Goal: Check status: Check status

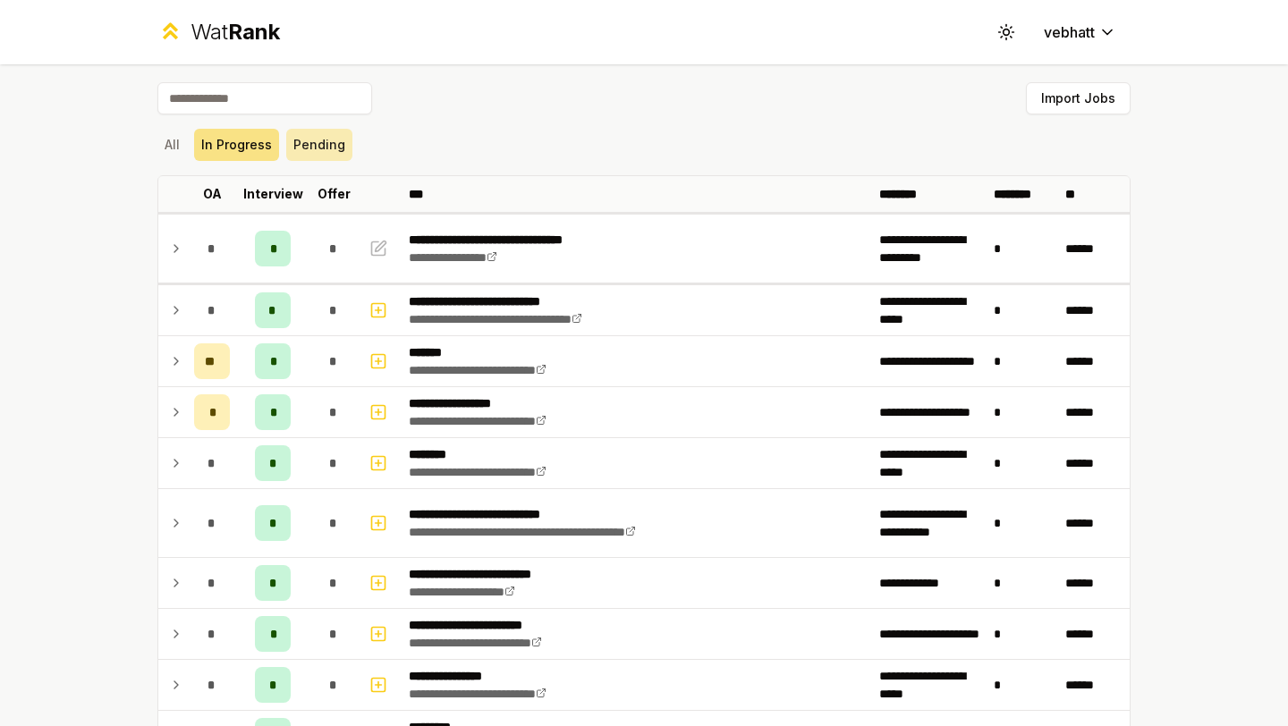
click at [299, 147] on button "Pending" at bounding box center [319, 145] width 66 height 32
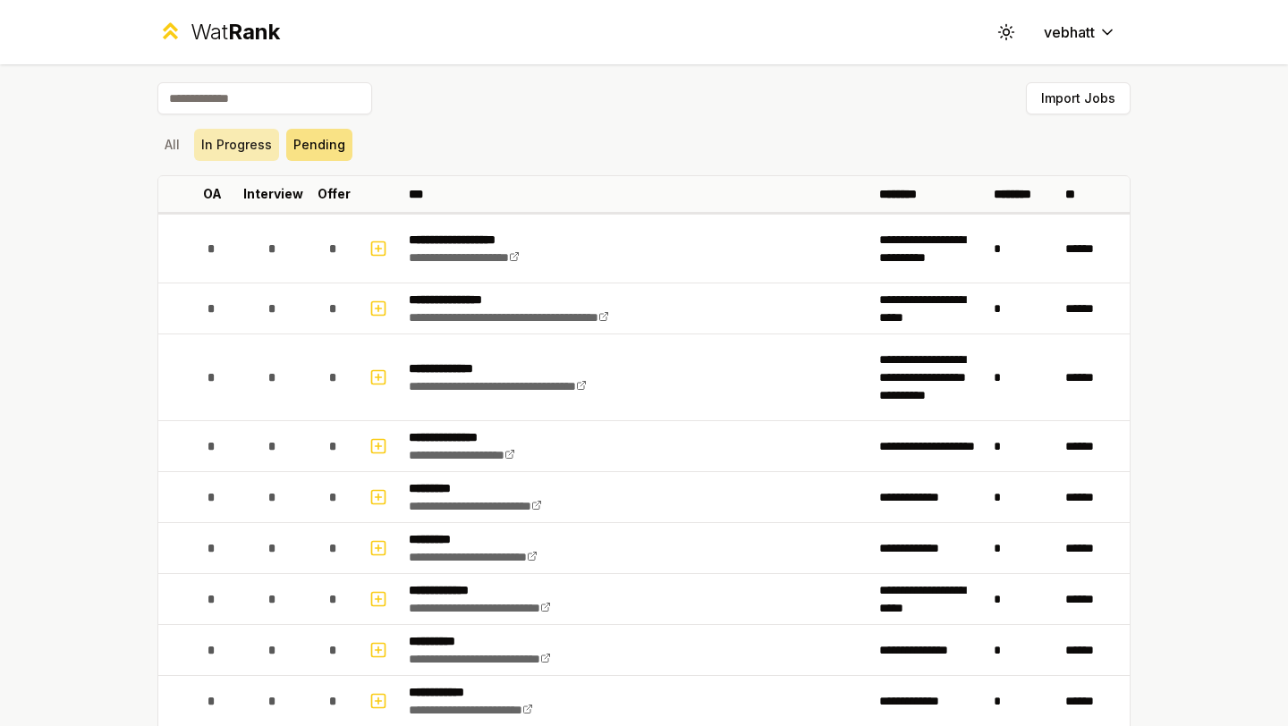
click at [220, 147] on button "In Progress" at bounding box center [236, 145] width 85 height 32
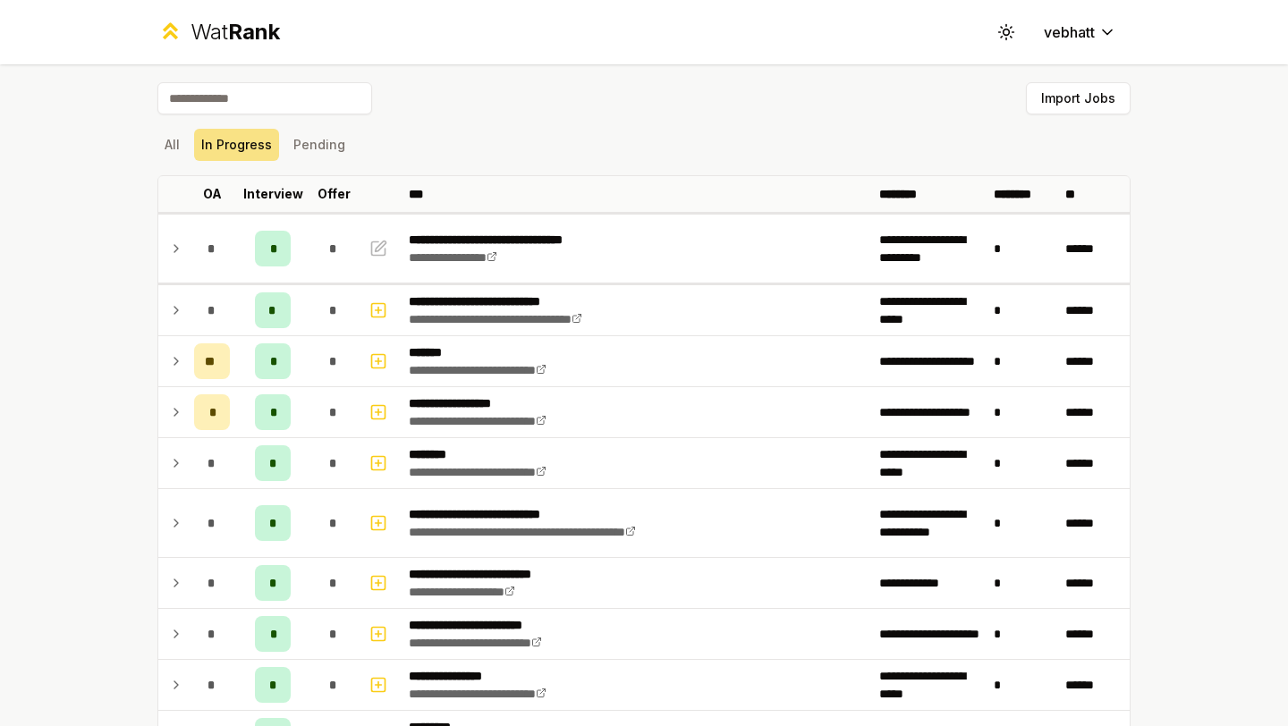
click at [413, 140] on div "All In Progress Pending" at bounding box center [643, 145] width 973 height 32
click at [174, 140] on button "All" at bounding box center [172, 145] width 30 height 32
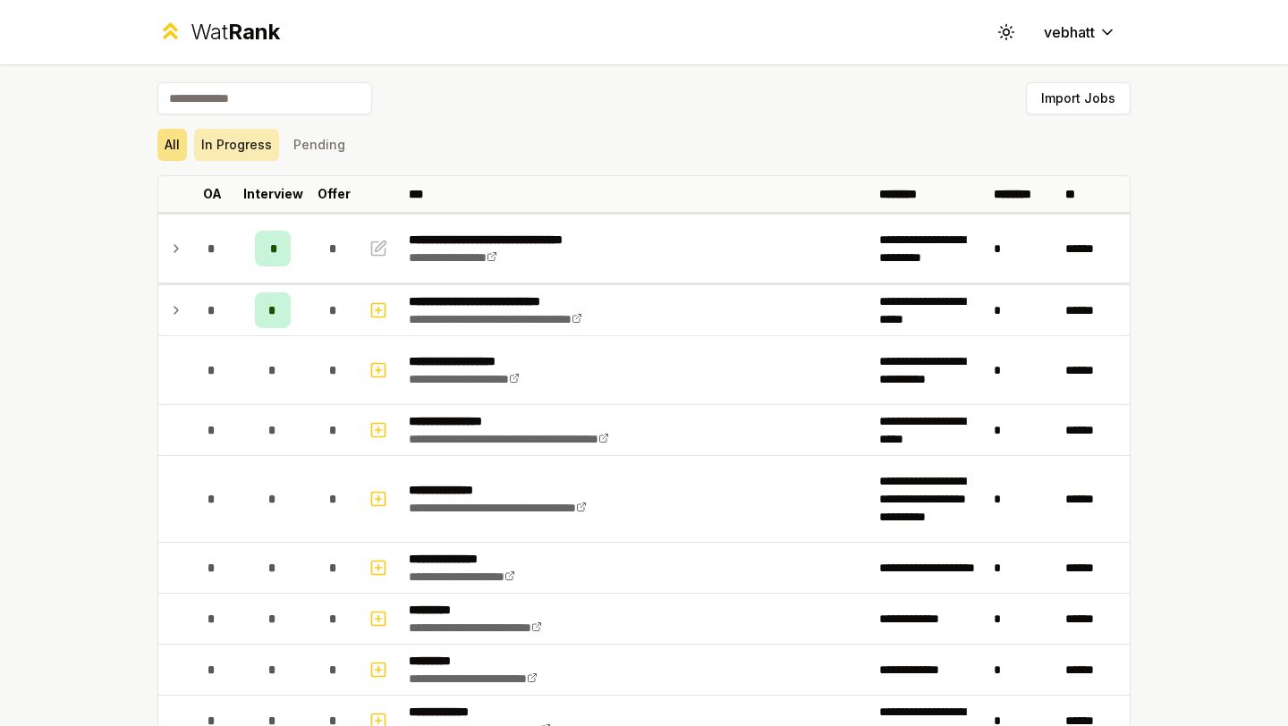
click at [231, 131] on button "In Progress" at bounding box center [236, 145] width 85 height 32
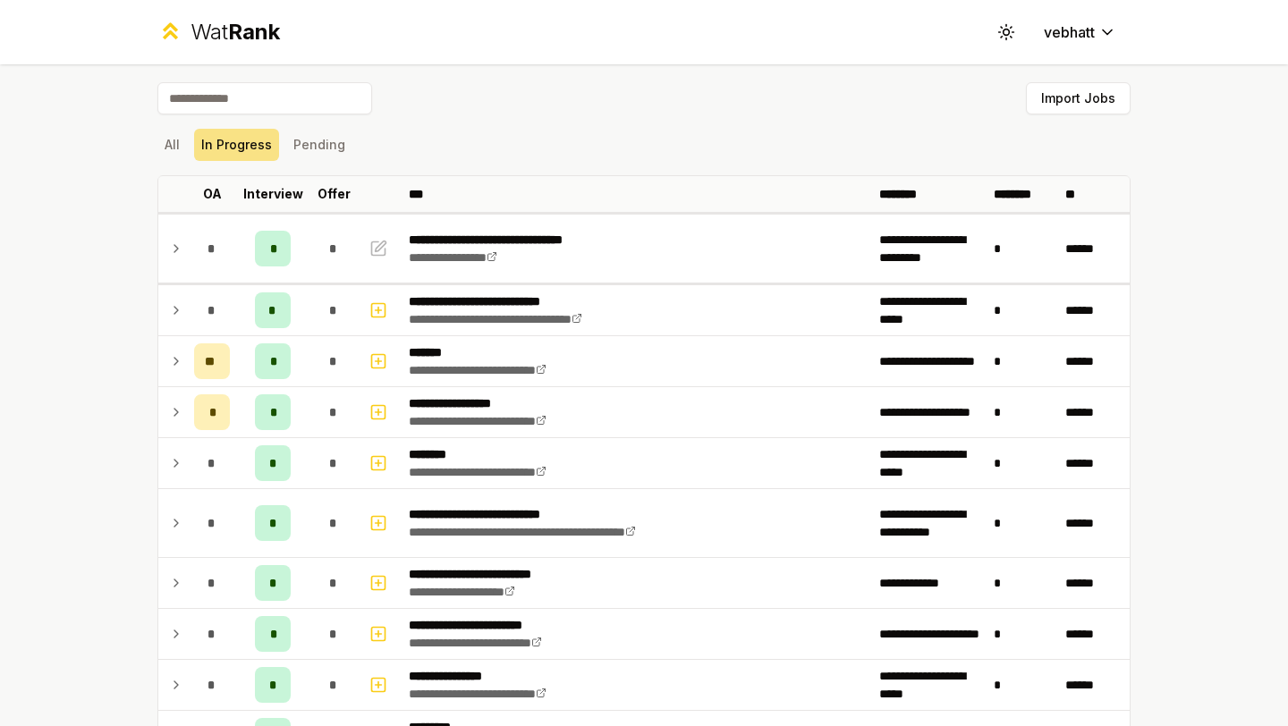
click at [376, 139] on div "All In Progress Pending" at bounding box center [643, 145] width 973 height 32
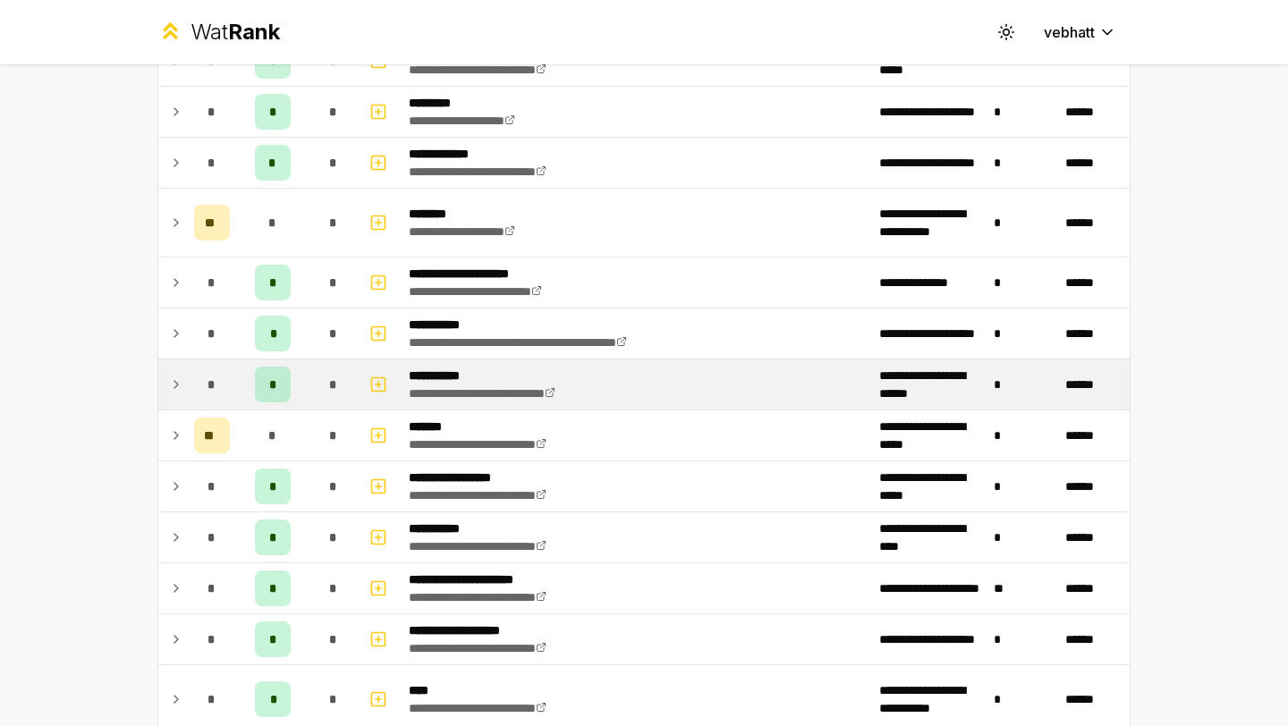
scroll to position [447, 0]
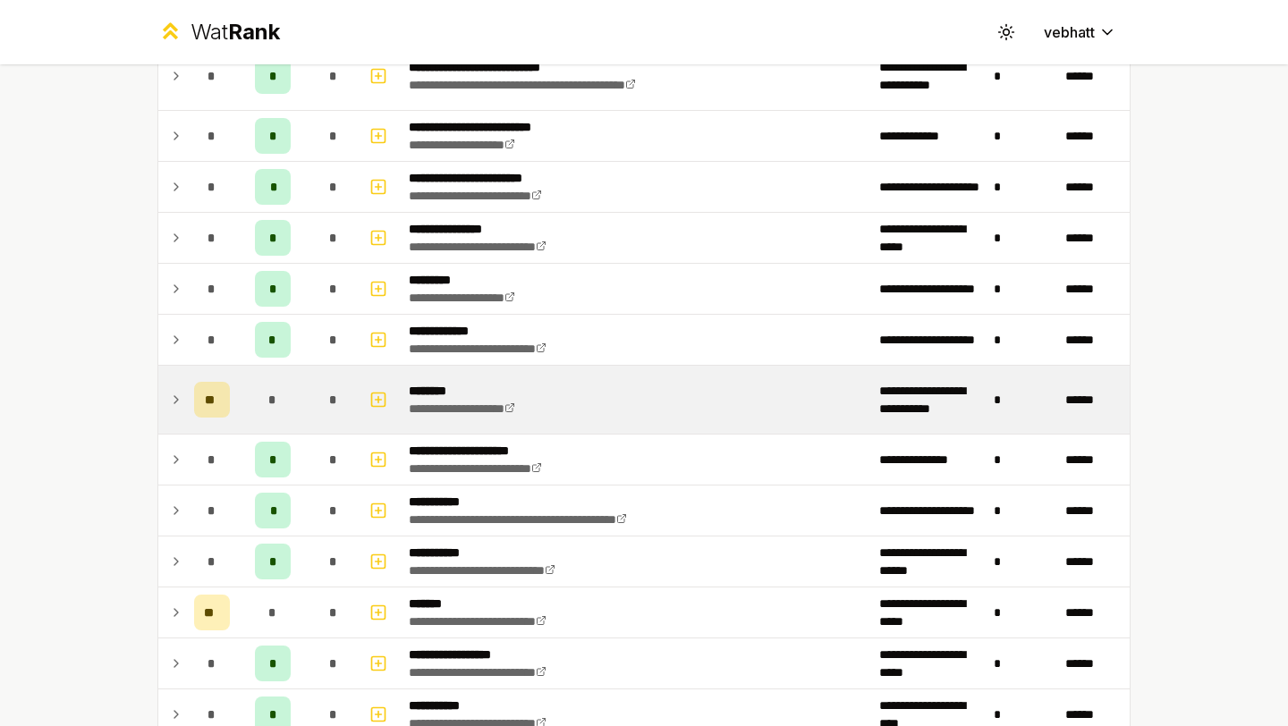
click at [174, 389] on icon at bounding box center [176, 399] width 14 height 21
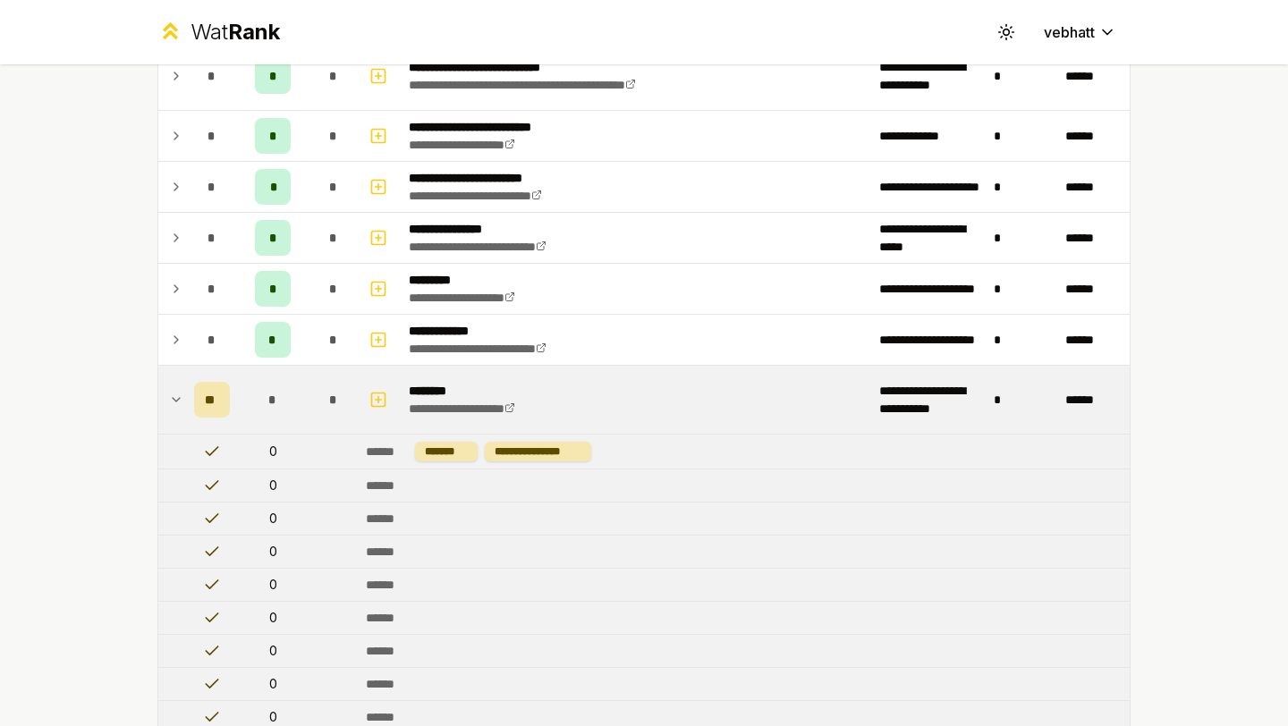
click at [174, 395] on icon at bounding box center [176, 399] width 14 height 21
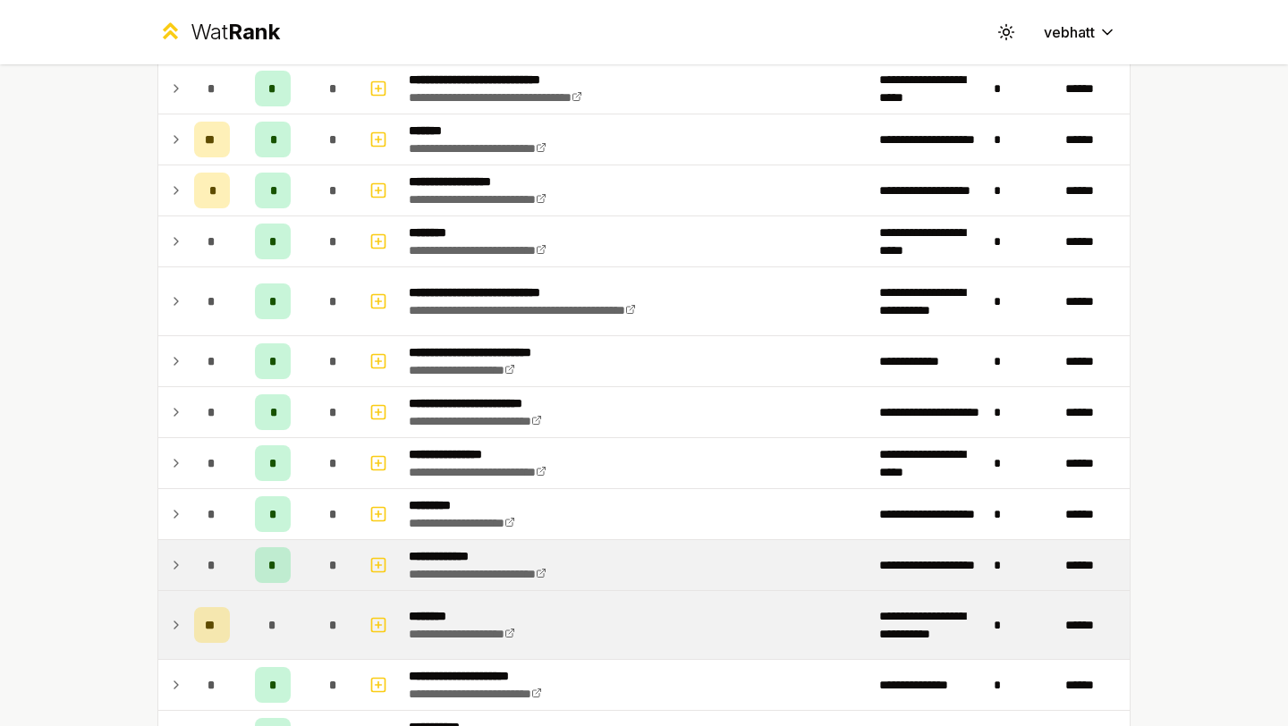
scroll to position [68, 0]
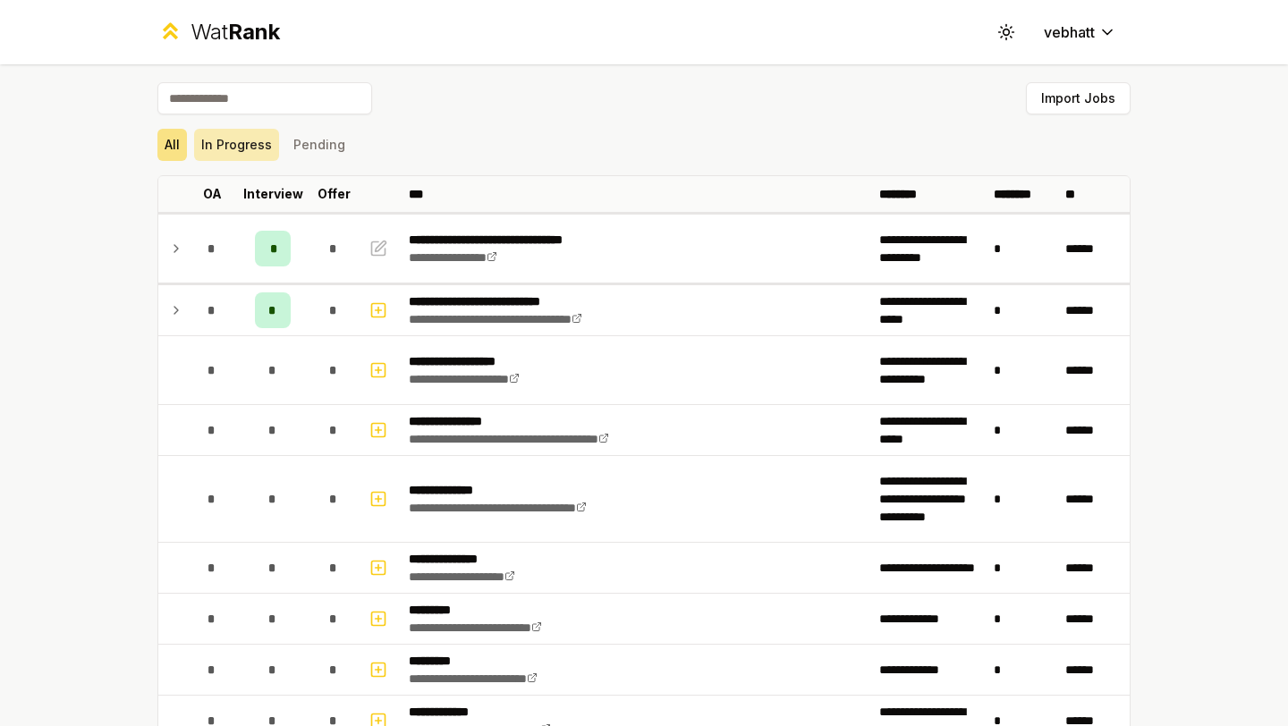
click at [266, 155] on button "In Progress" at bounding box center [236, 145] width 85 height 32
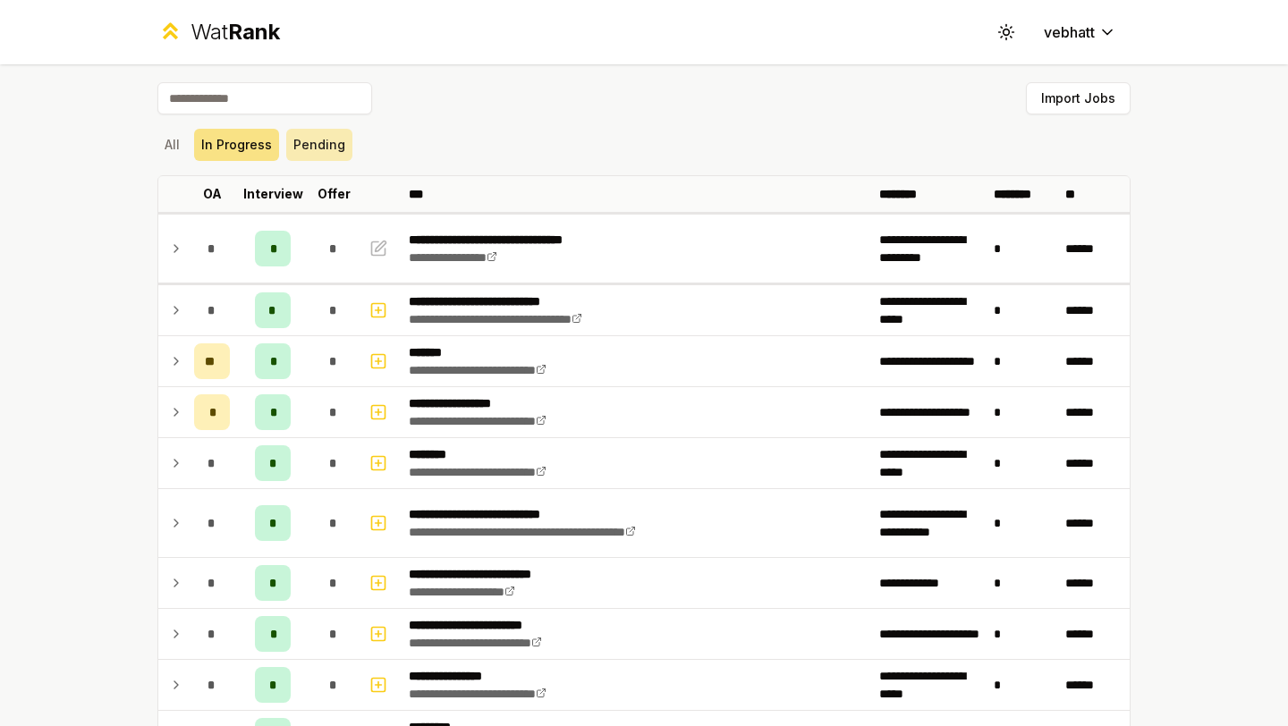
click at [324, 153] on button "Pending" at bounding box center [319, 145] width 66 height 32
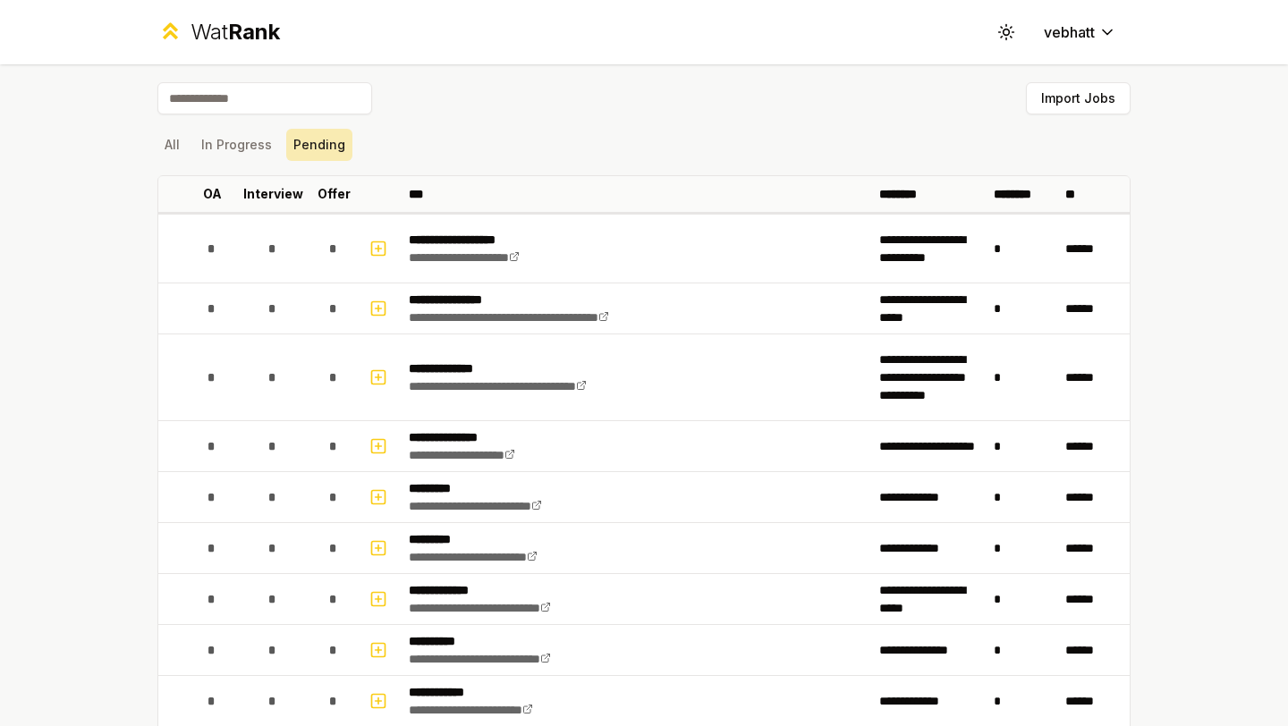
scroll to position [1288, 0]
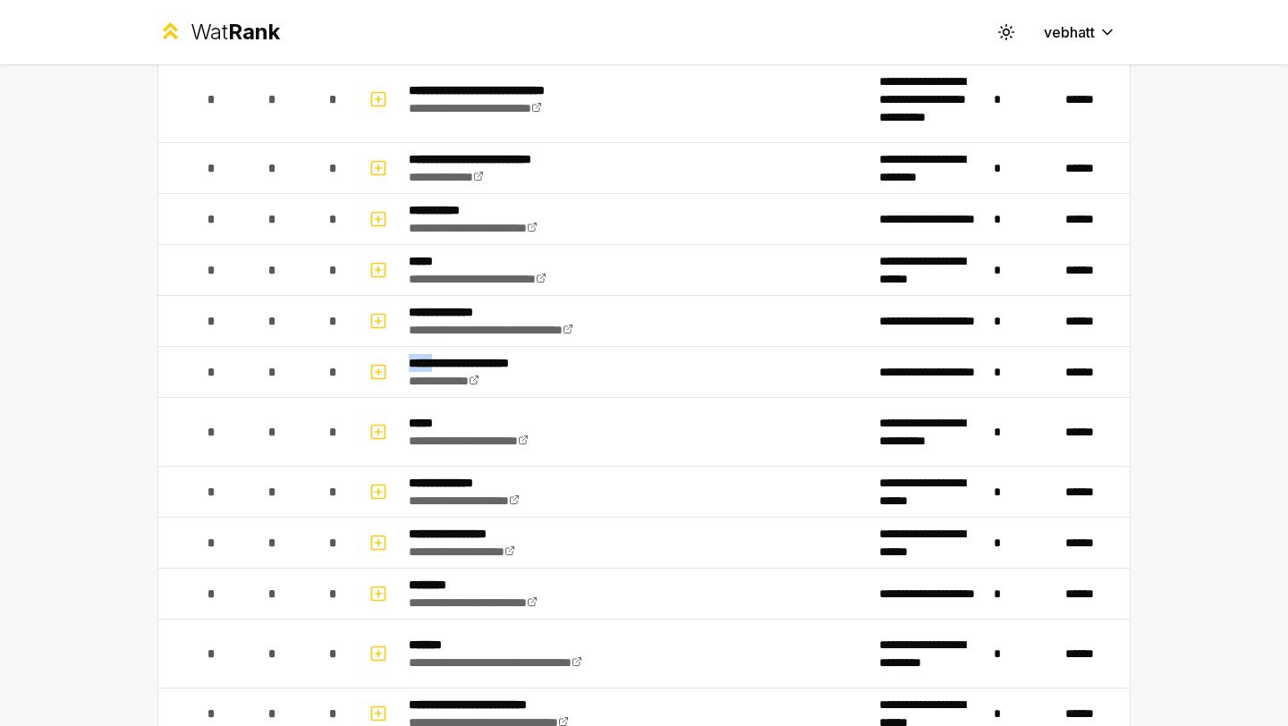
click at [1184, 301] on div "**********" at bounding box center [644, 363] width 1288 height 726
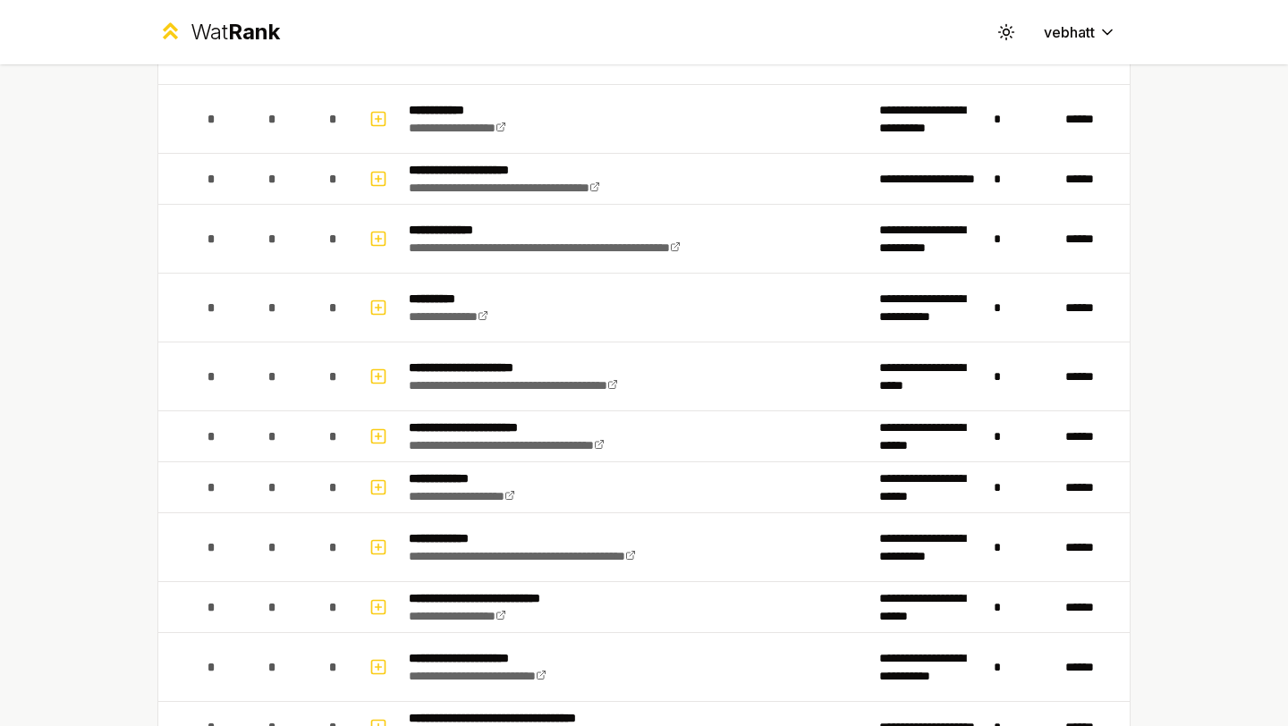
scroll to position [2918, 0]
